Goal: Check status: Check status

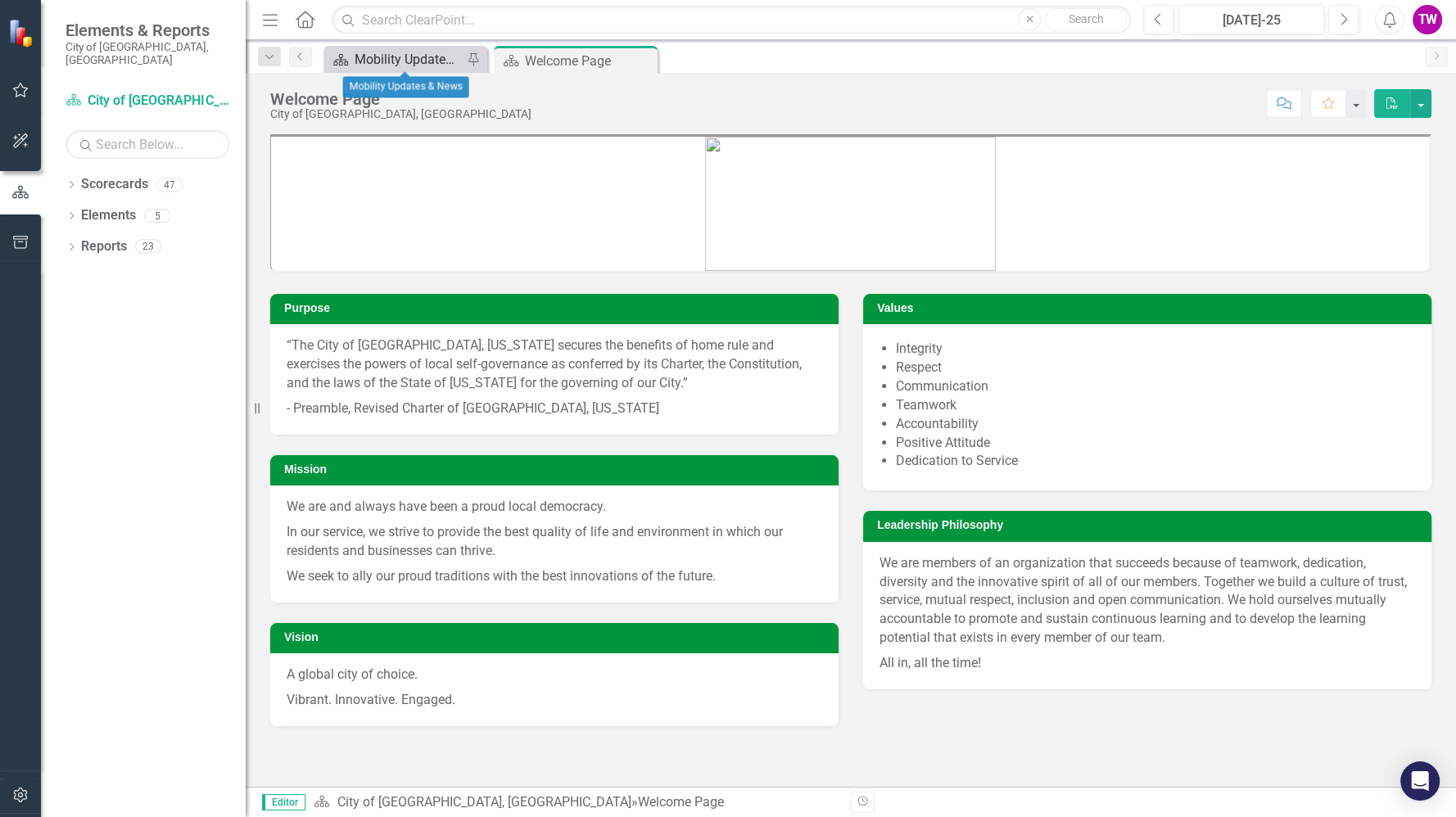
click at [441, 55] on div "Mobility Updates & News" at bounding box center [409, 59] width 108 height 21
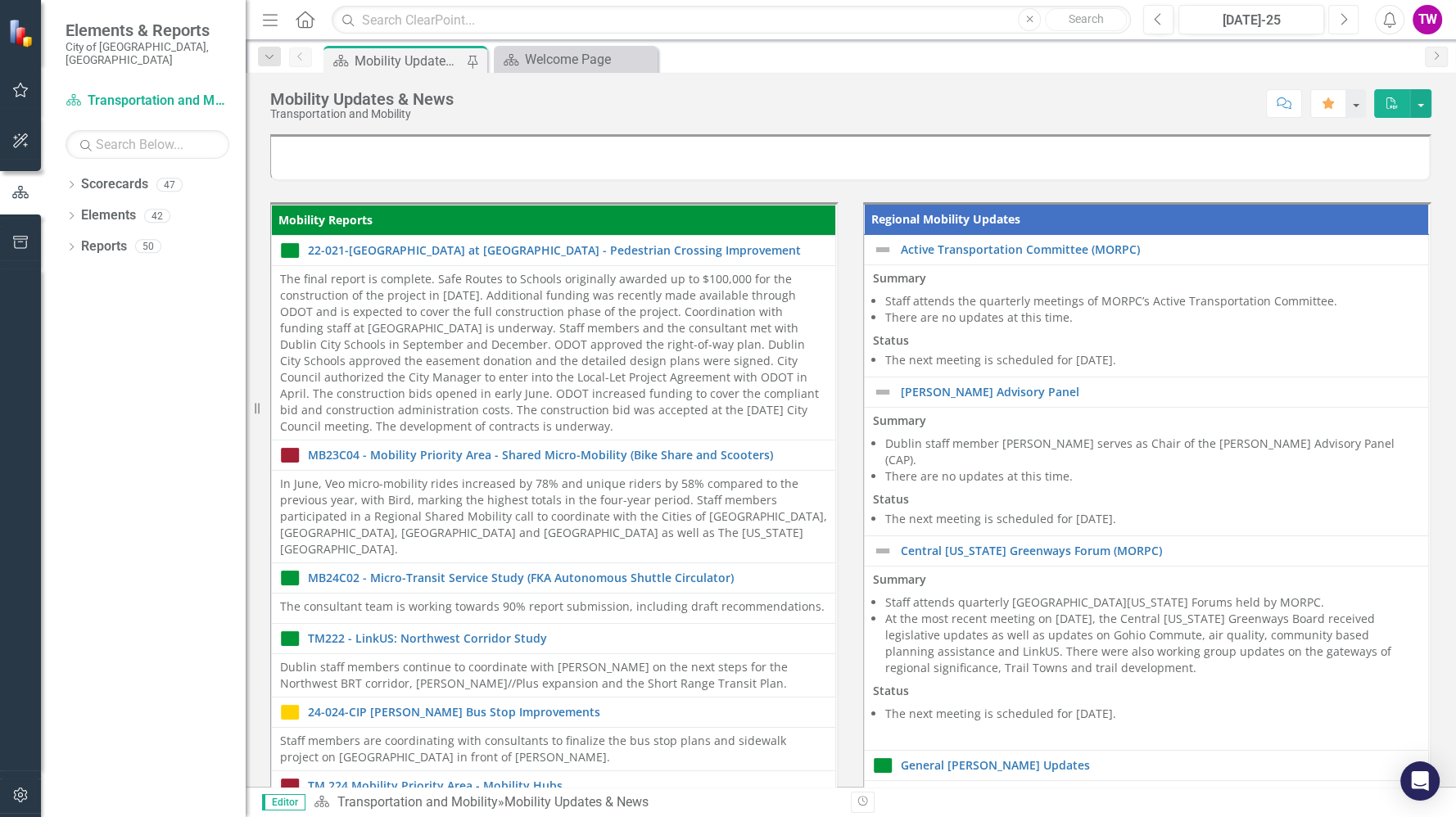
click at [1338, 26] on button "Next" at bounding box center [1343, 19] width 30 height 29
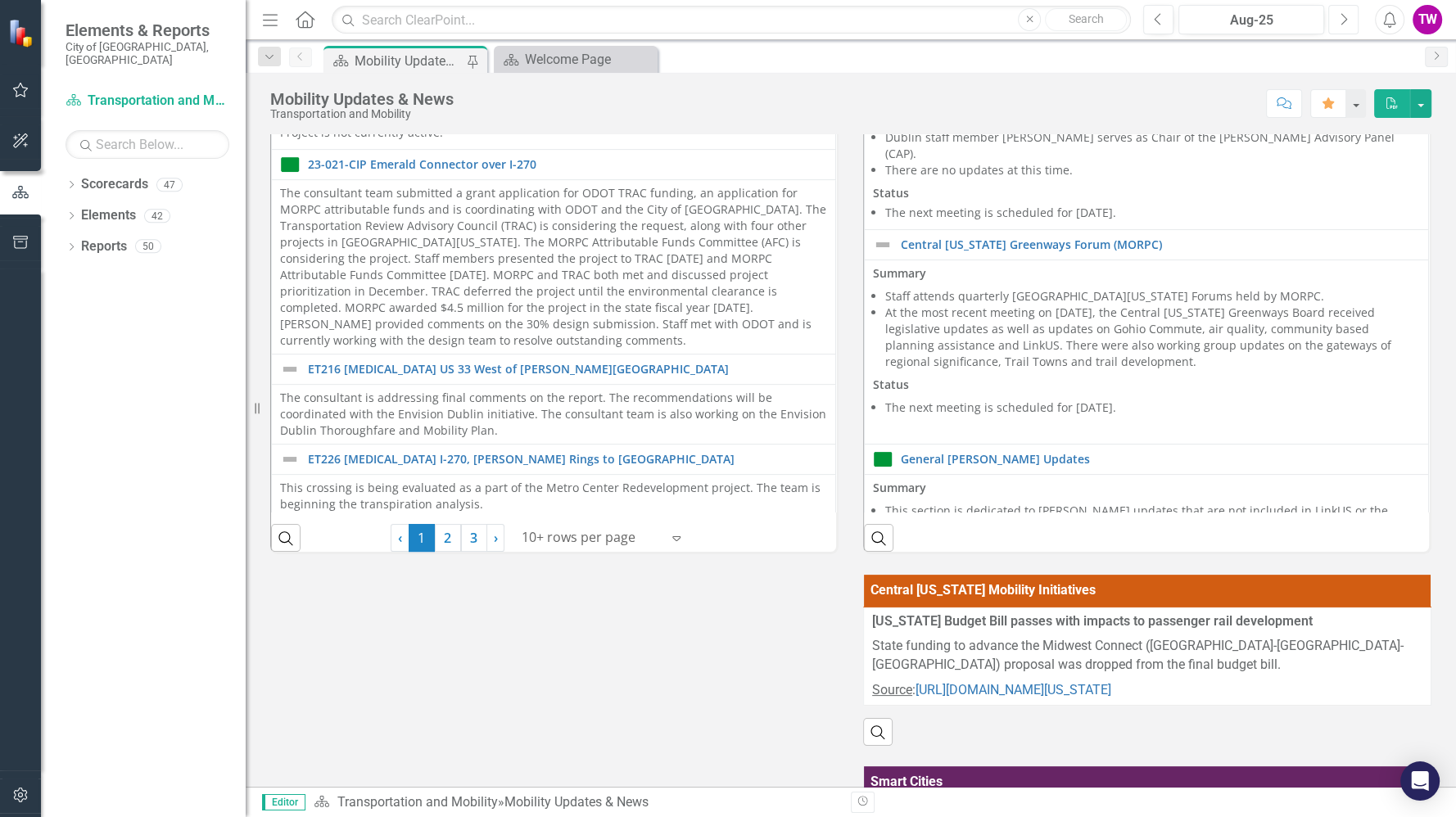
scroll to position [311, 0]
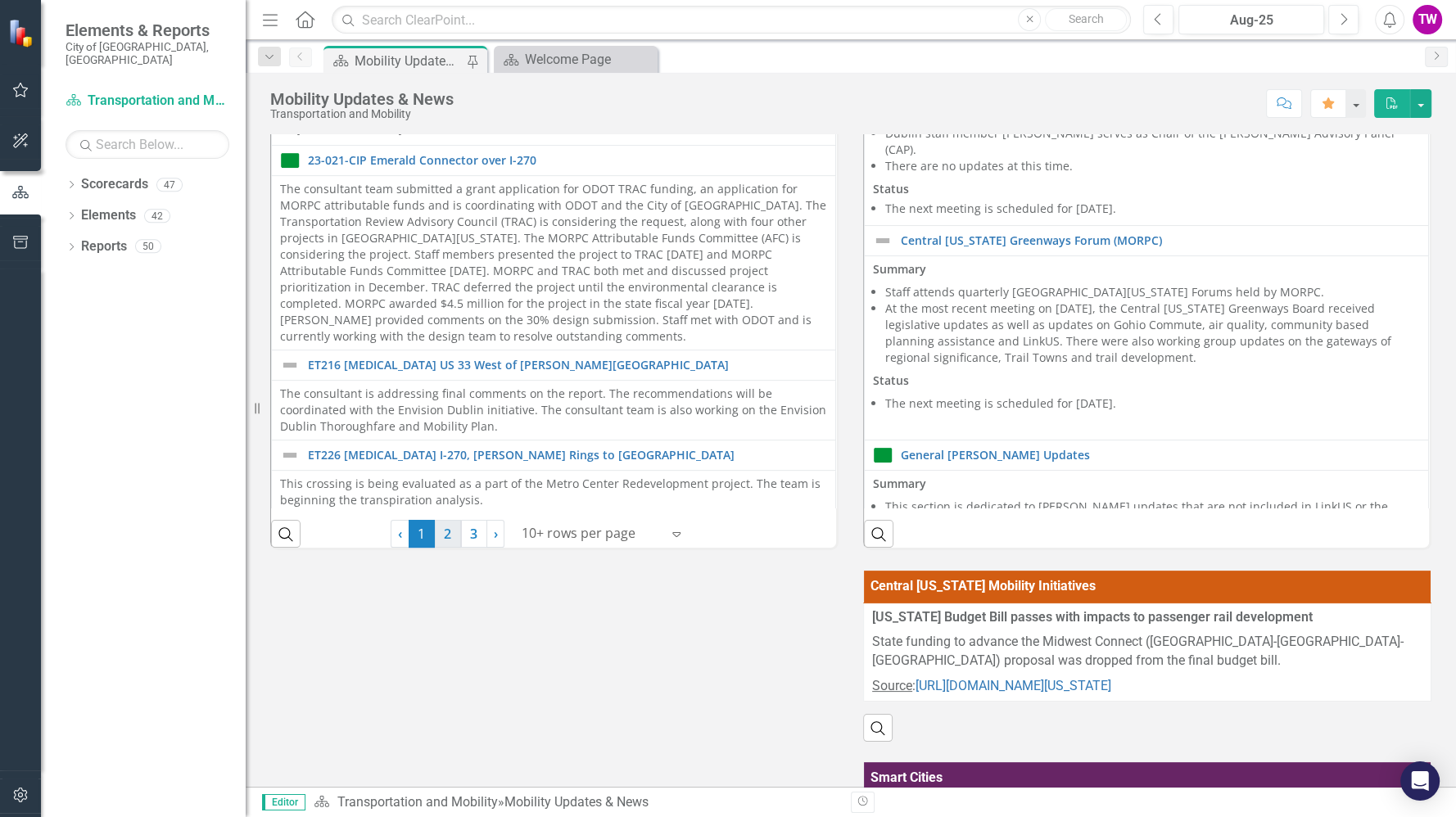
click at [449, 533] on link "2" at bounding box center [449, 534] width 27 height 28
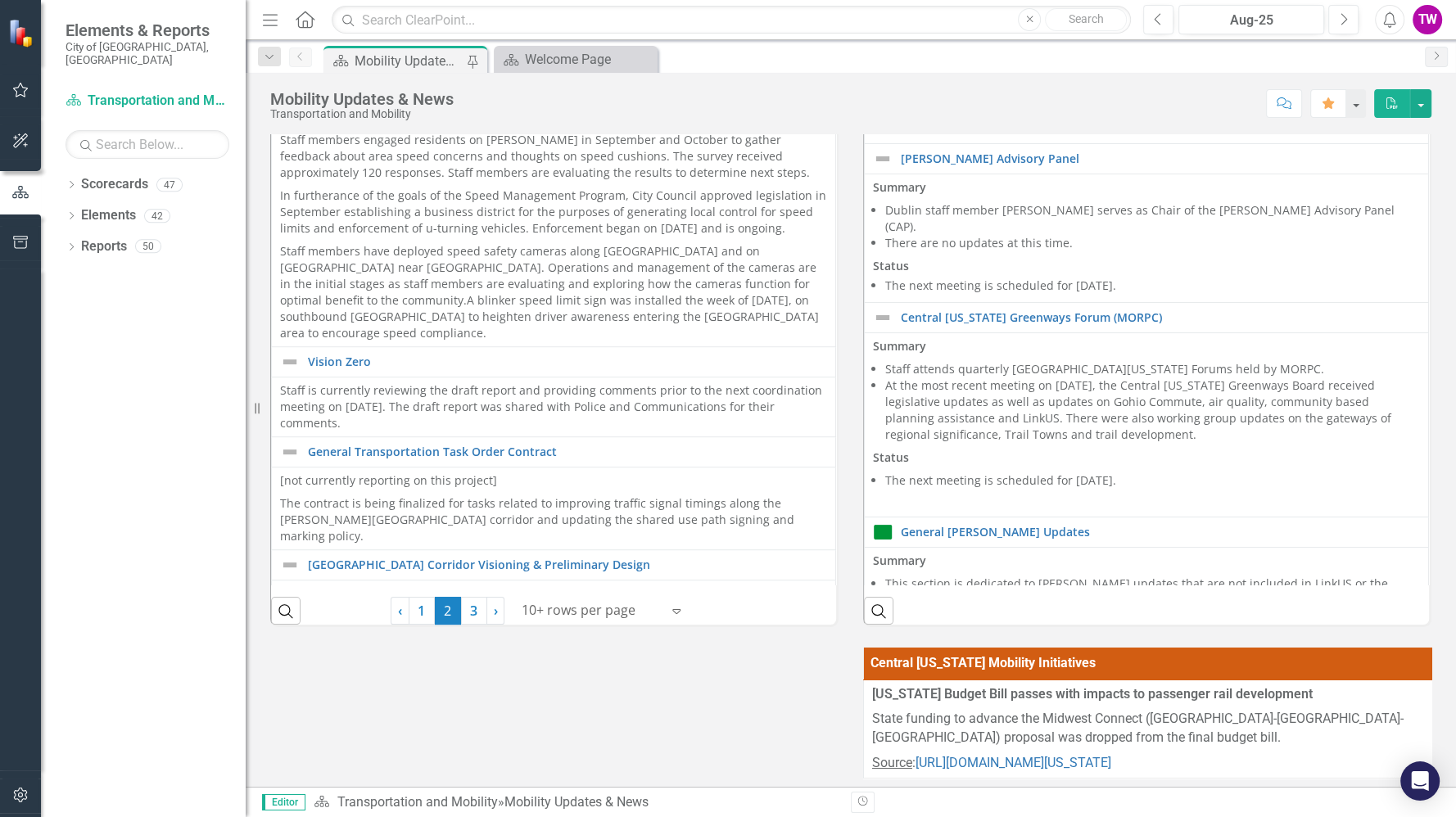
scroll to position [234, 0]
click at [471, 604] on link "3" at bounding box center [474, 610] width 27 height 28
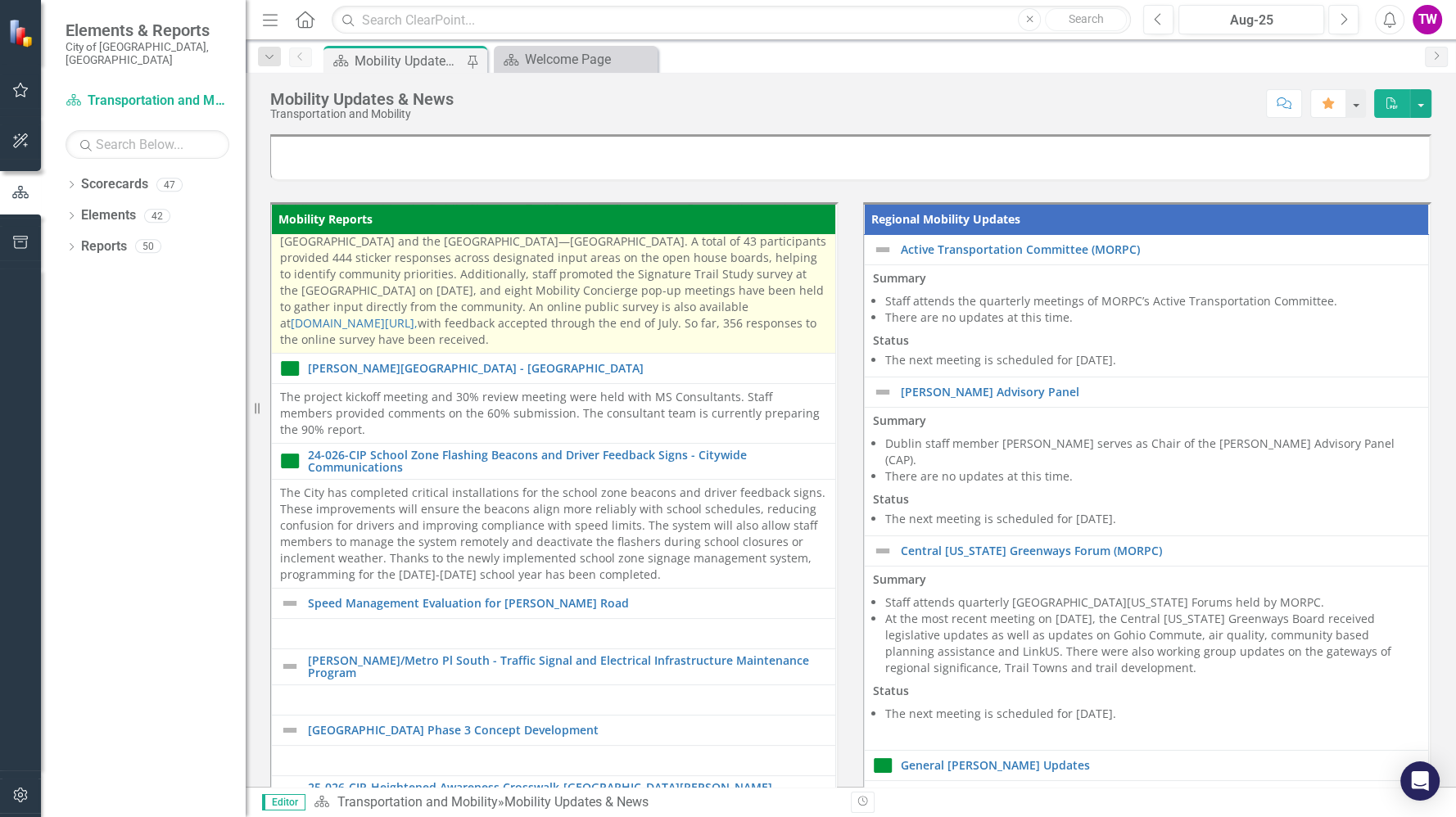
scroll to position [288, 0]
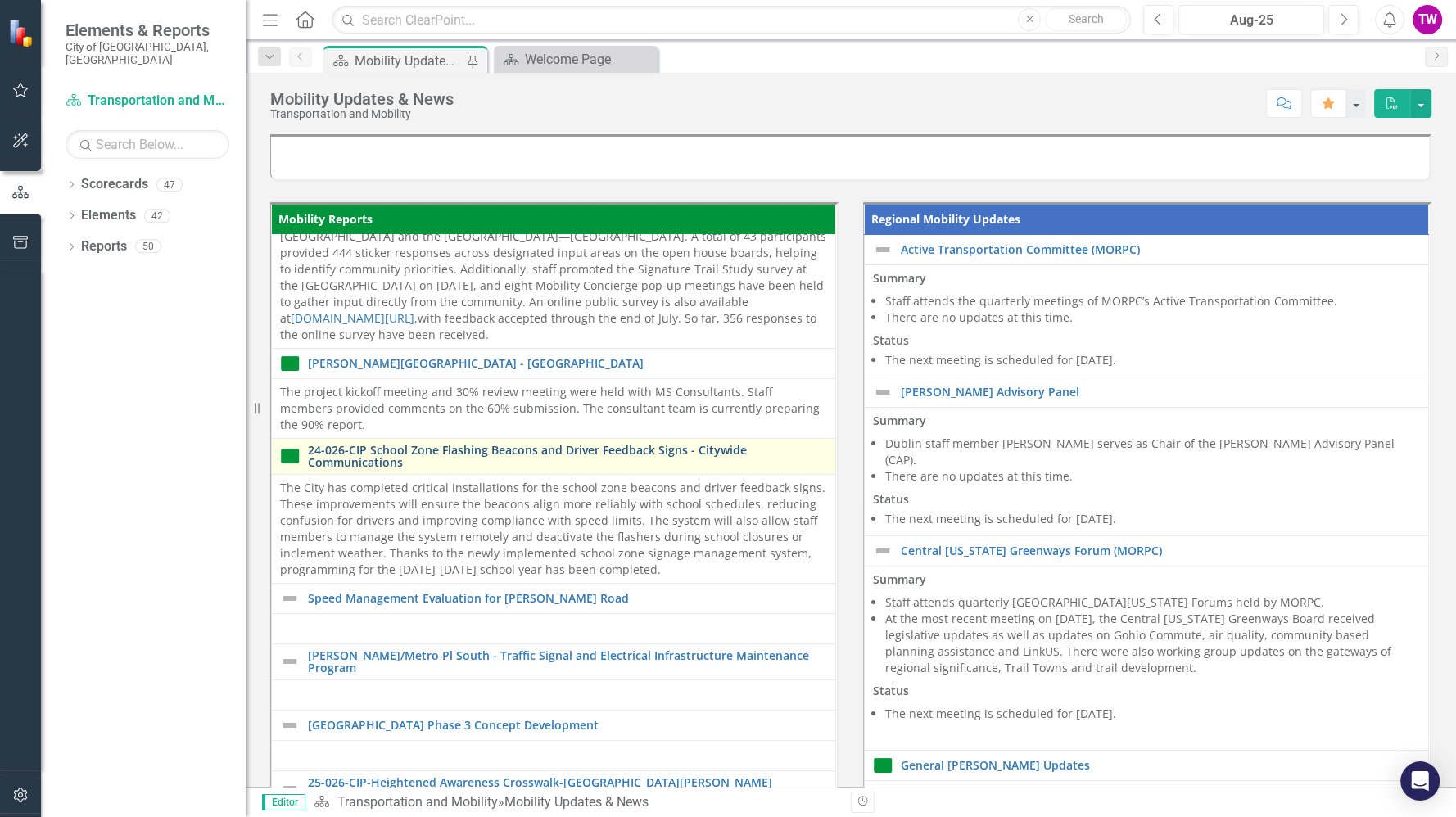
click at [487, 453] on link "24-026-CIP School Zone Flashing Beacons and Driver Feedback Signs - Citywide Co…" at bounding box center [567, 456] width 519 height 26
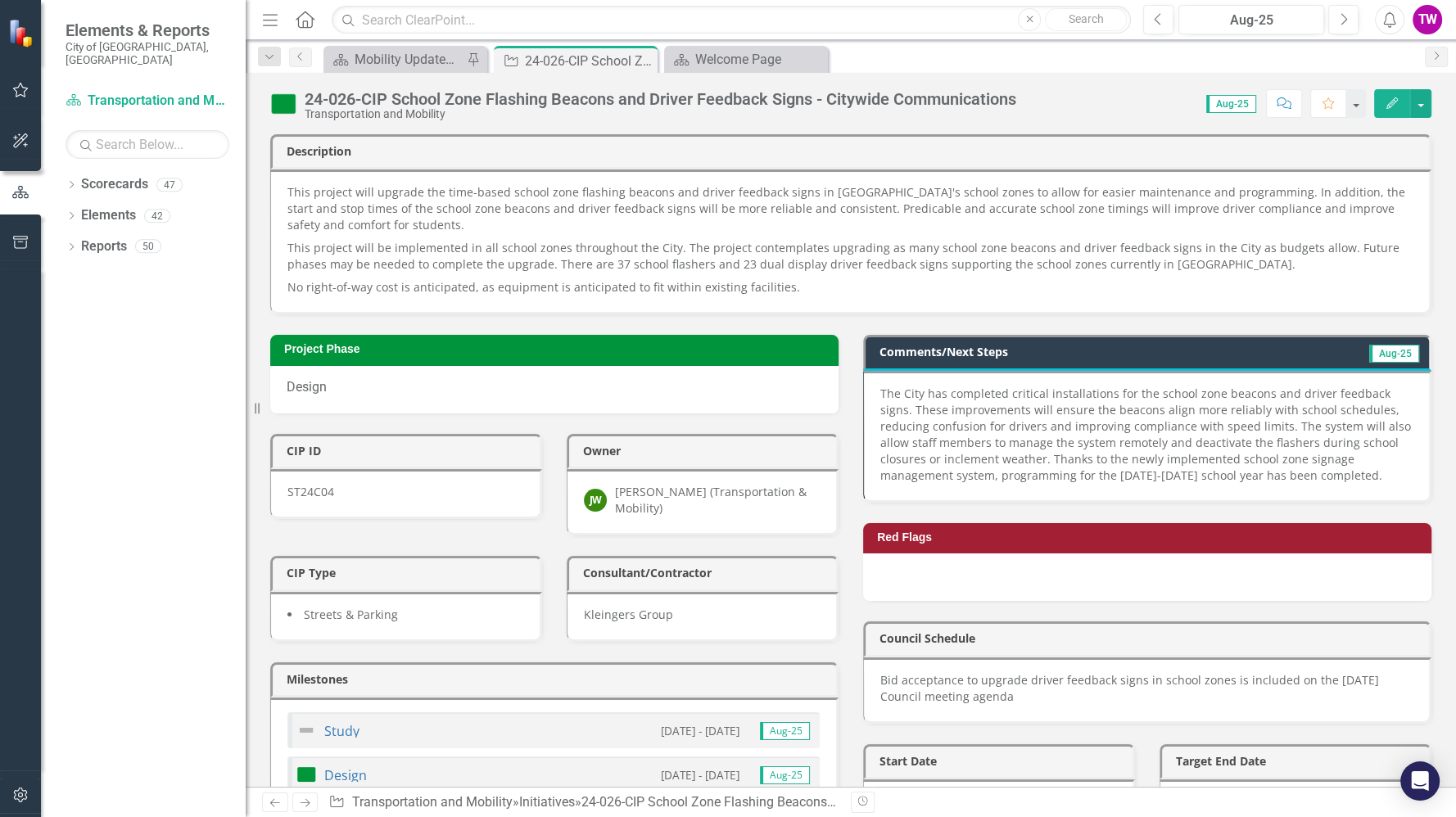
click at [1319, 471] on div "The City has completed critical installations for the school zone beacons and d…" at bounding box center [1146, 434] width 532 height 98
click at [1292, 472] on div "The City has completed critical installations for the school zone beacons and d…" at bounding box center [1146, 434] width 532 height 98
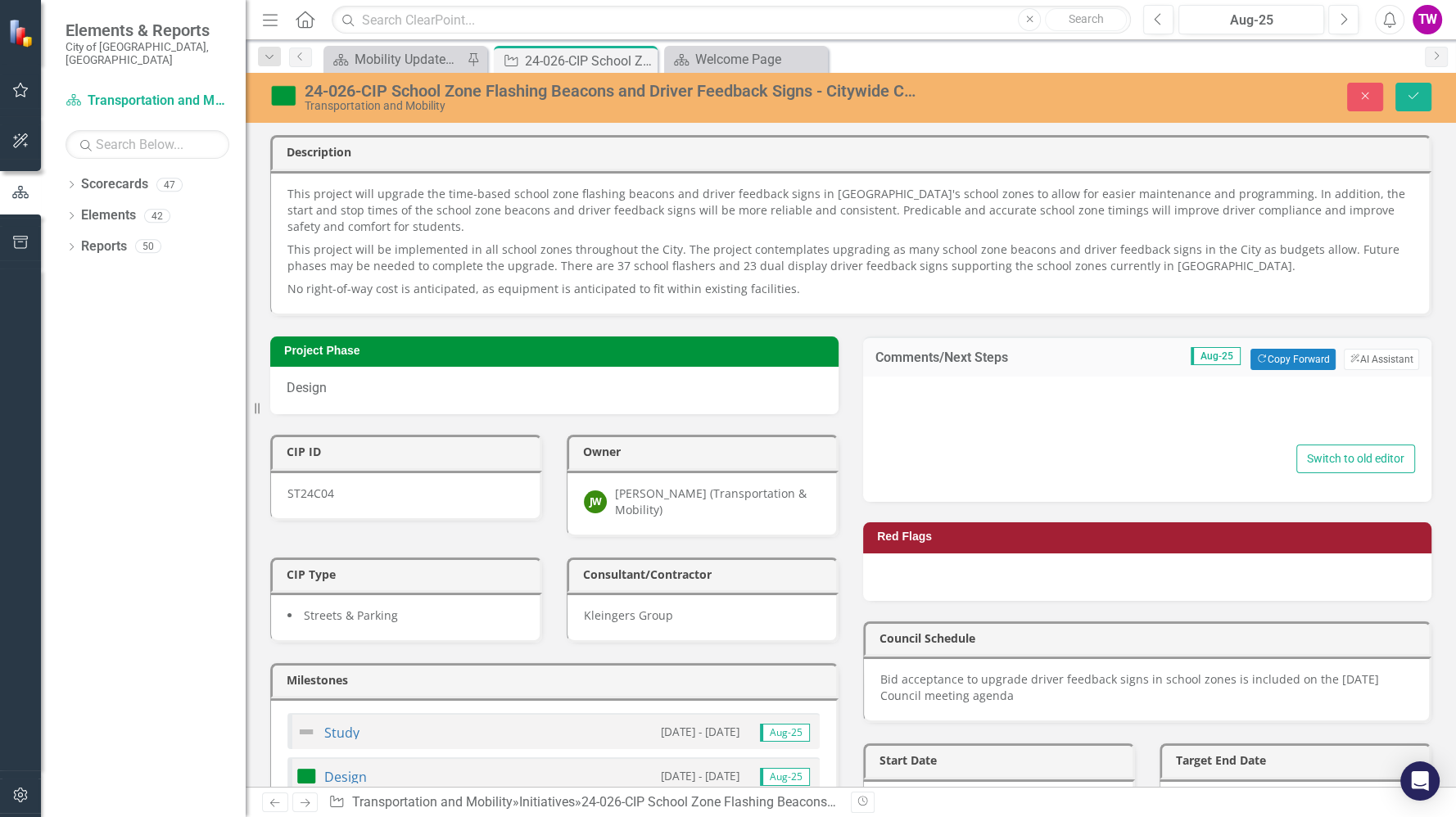
type textarea "<div>The City has completed critical installations for the school zone beacons …"
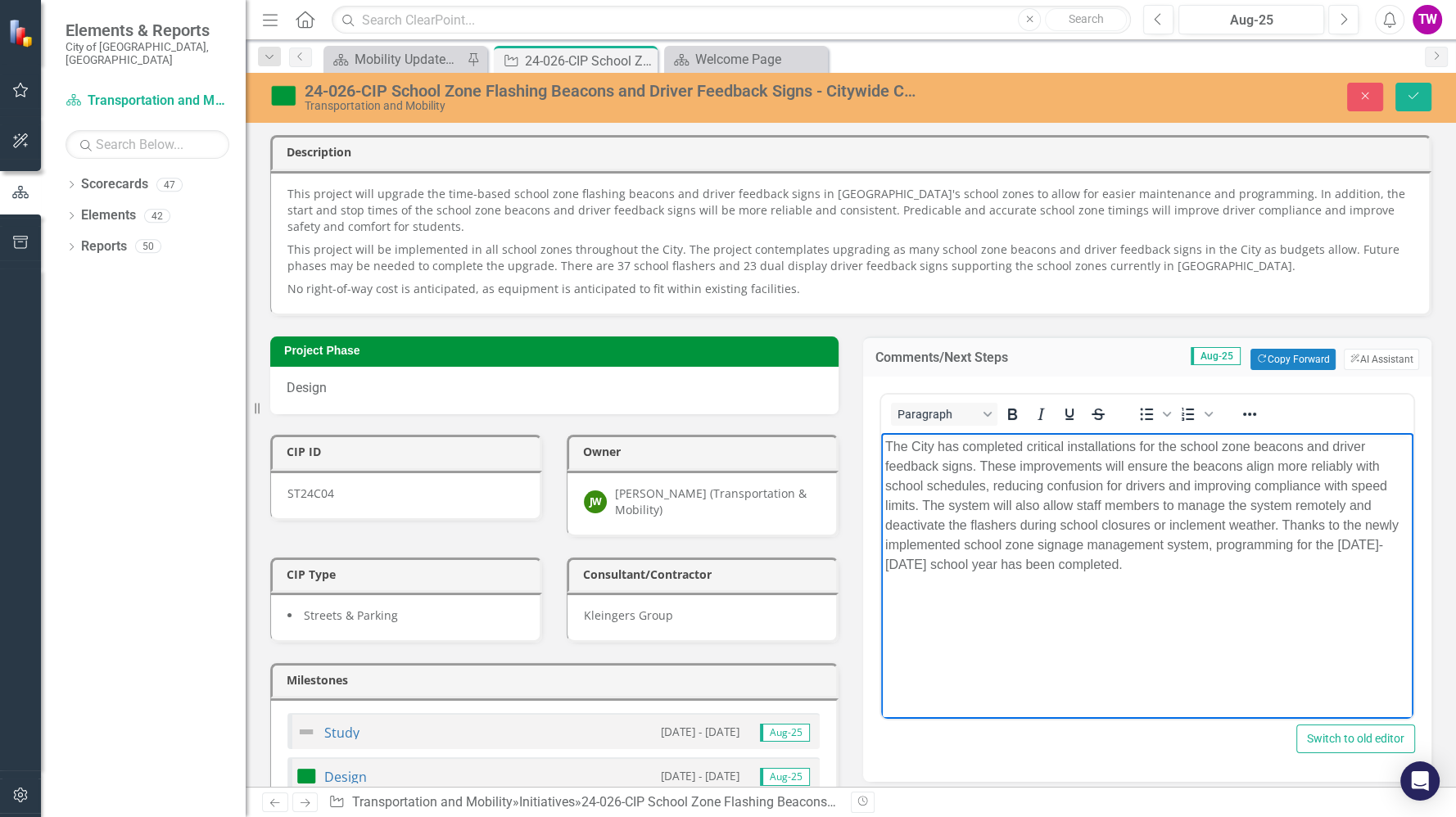
click at [1142, 566] on div "The City has completed critical installations for the school zone beacons and d…" at bounding box center [1147, 505] width 524 height 138
